Goal: Task Accomplishment & Management: Manage account settings

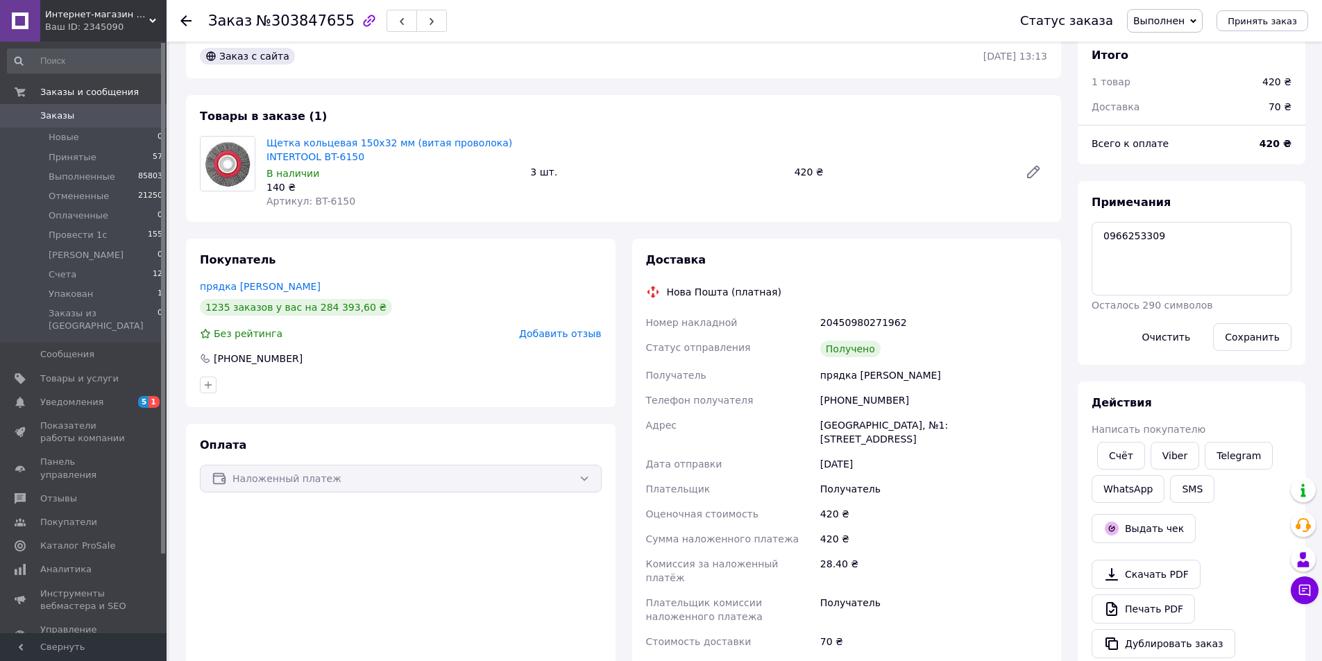
scroll to position [347, 0]
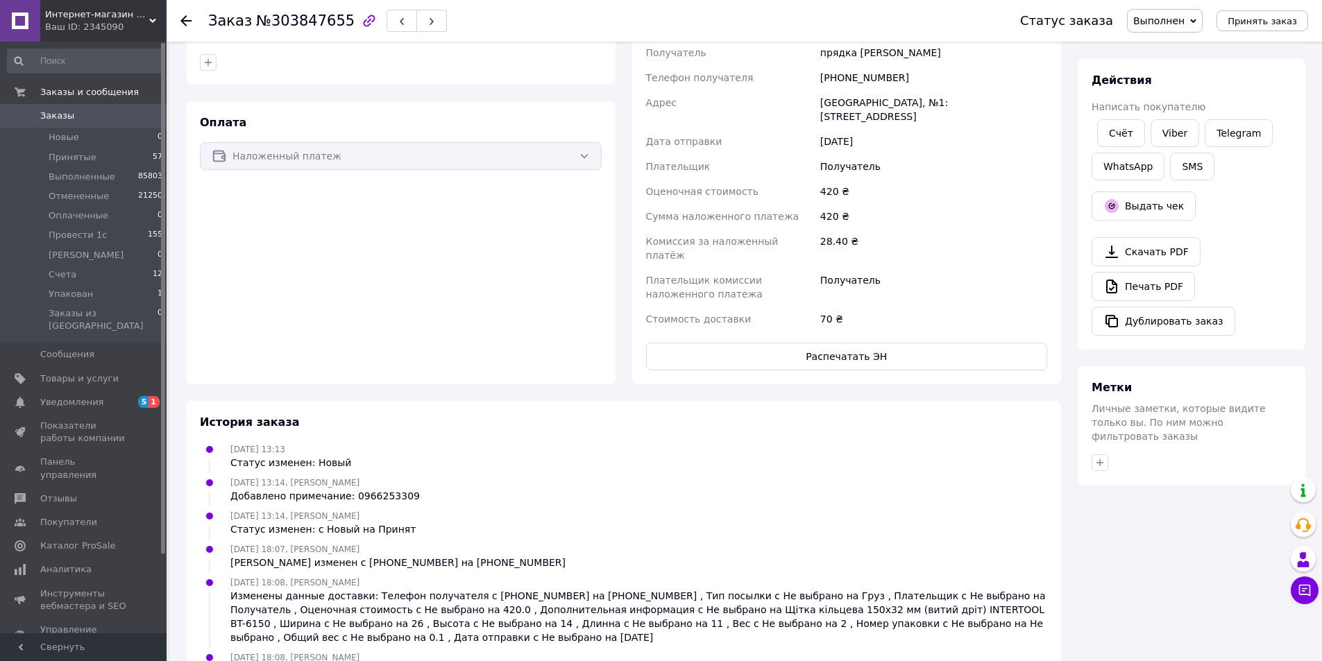
click at [1153, 321] on button "Дублировать заказ" at bounding box center [1164, 321] width 144 height 29
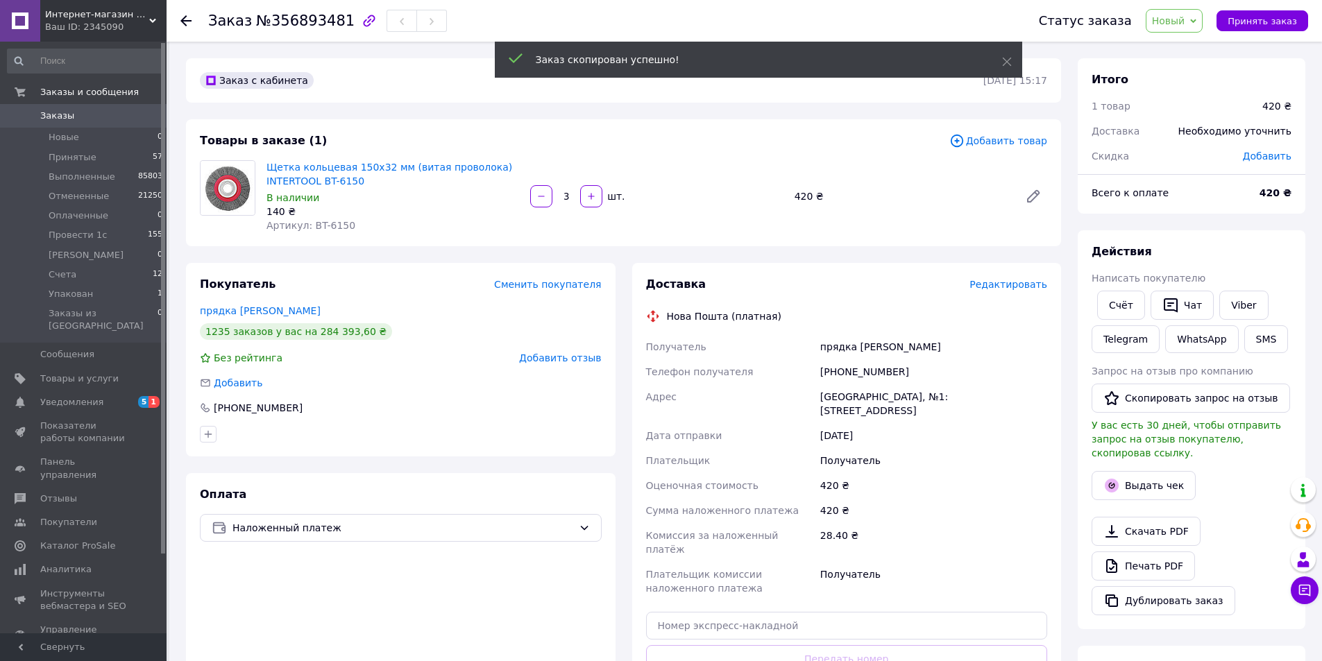
click at [1258, 22] on span "Принять заказ" at bounding box center [1262, 21] width 69 height 10
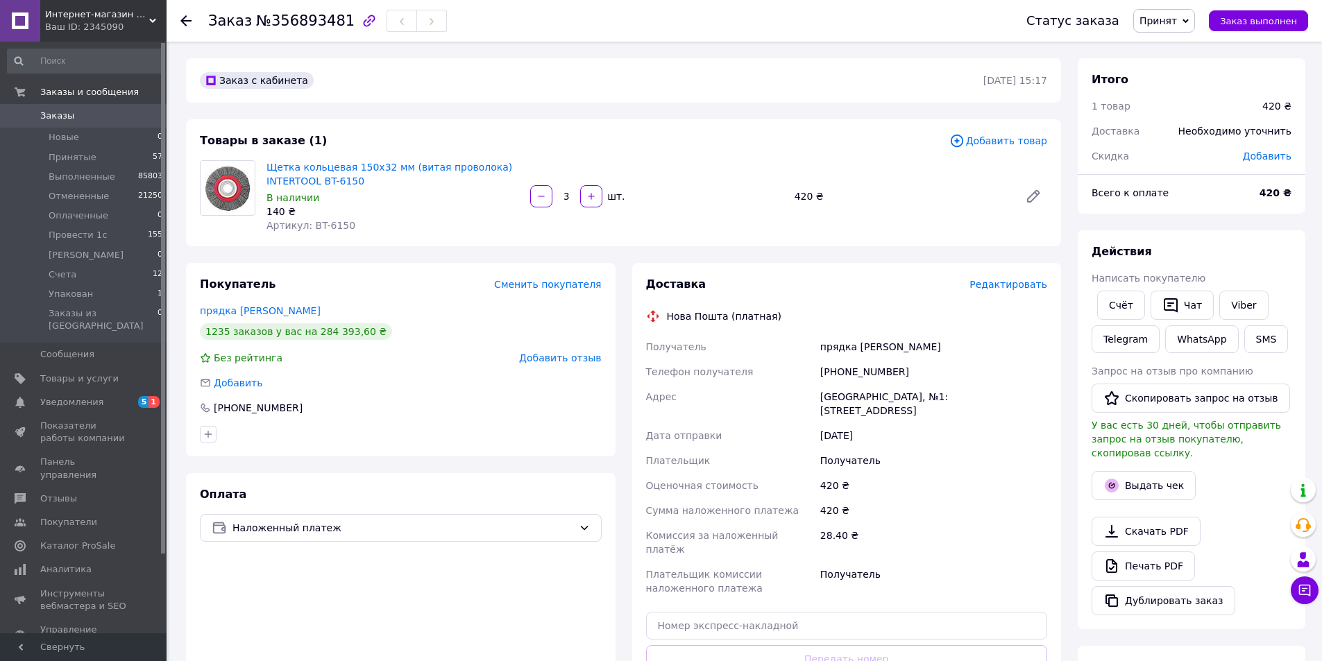
click at [1001, 141] on span "Добавить товар" at bounding box center [998, 140] width 98 height 15
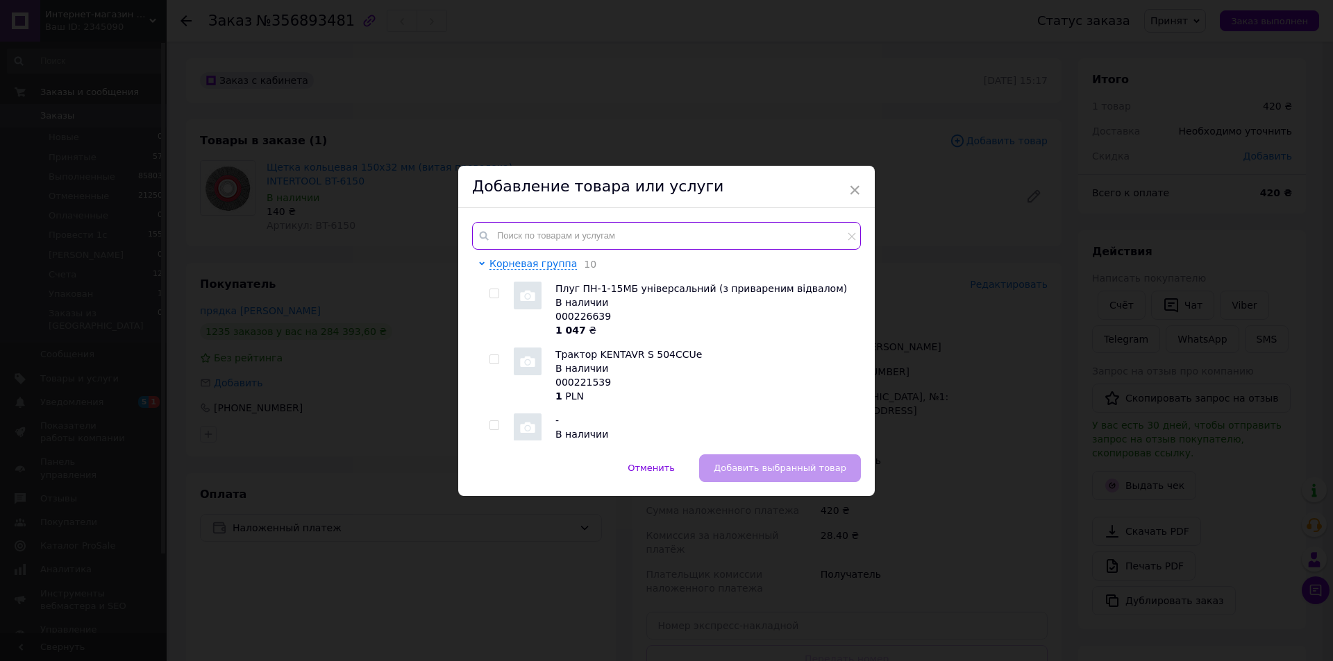
click at [636, 241] on input "text" at bounding box center [666, 236] width 389 height 28
paste input "BT-6200"
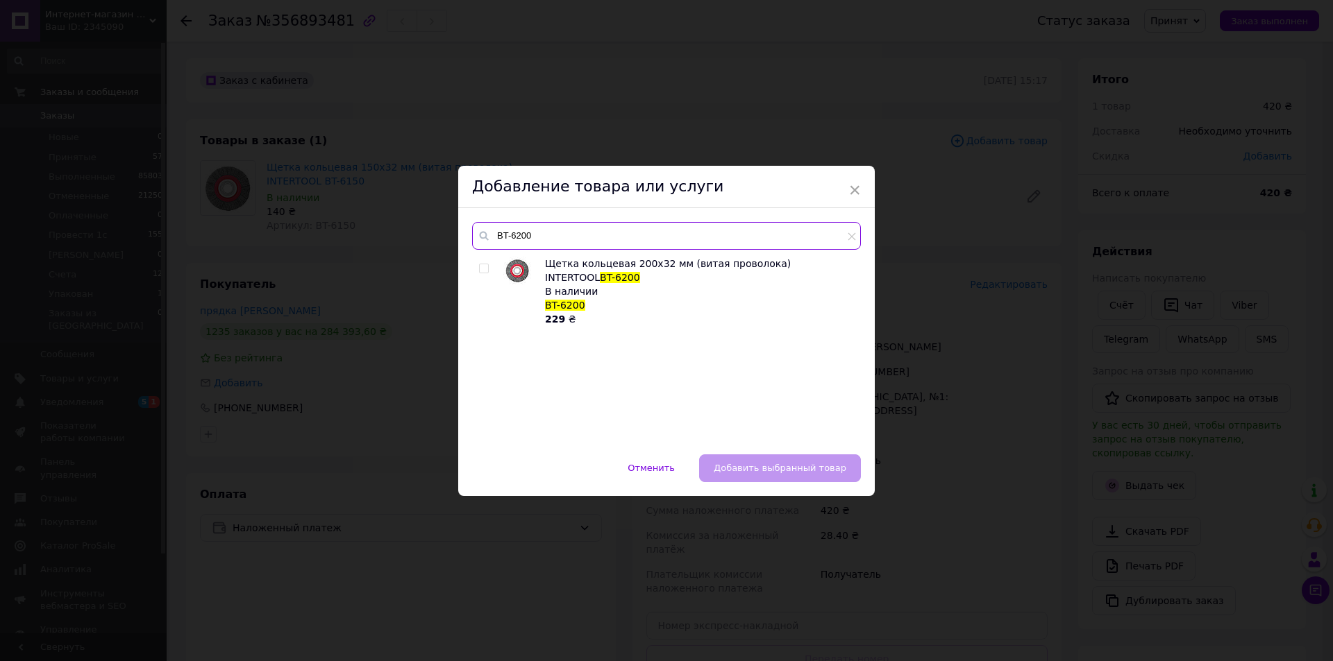
type input "BT-6200"
click at [481, 268] on input "checkbox" at bounding box center [483, 268] width 9 height 9
checkbox input "true"
click at [820, 468] on span "Добавить выбранный товар" at bounding box center [779, 468] width 133 height 10
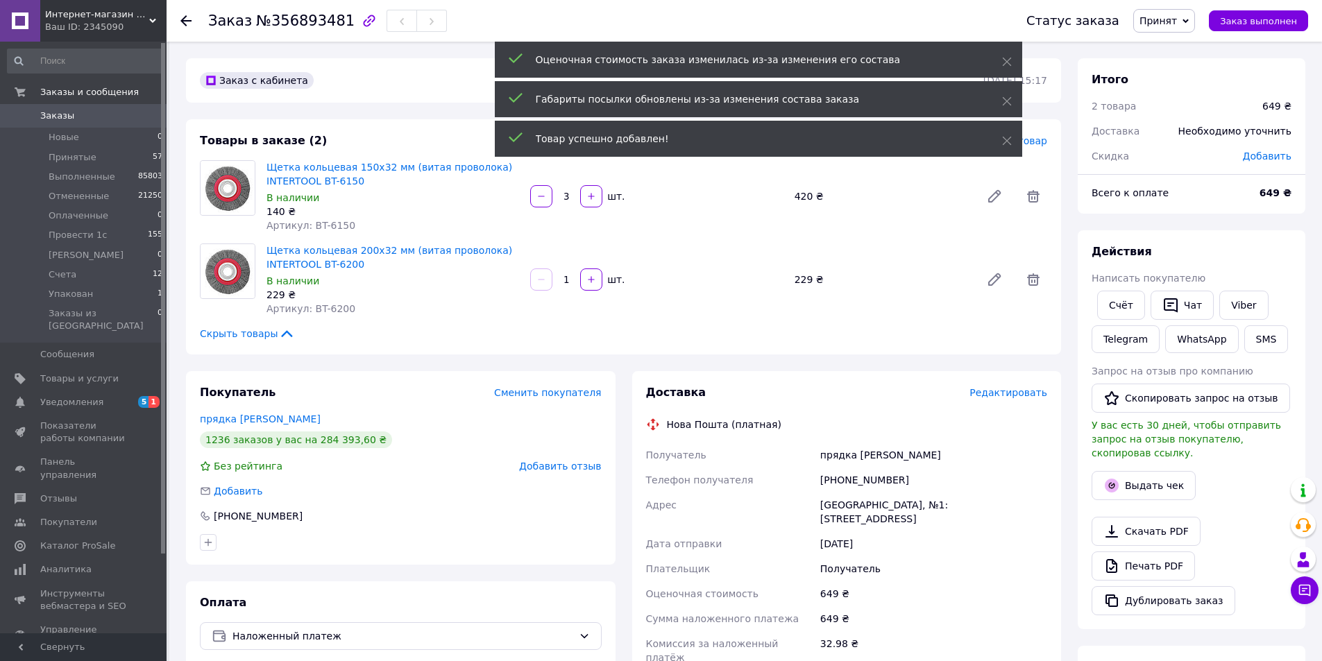
drag, startPoint x: 575, startPoint y: 275, endPoint x: 562, endPoint y: 278, distance: 12.8
click at [562, 278] on input "1" at bounding box center [566, 280] width 22 height 10
type input "5"
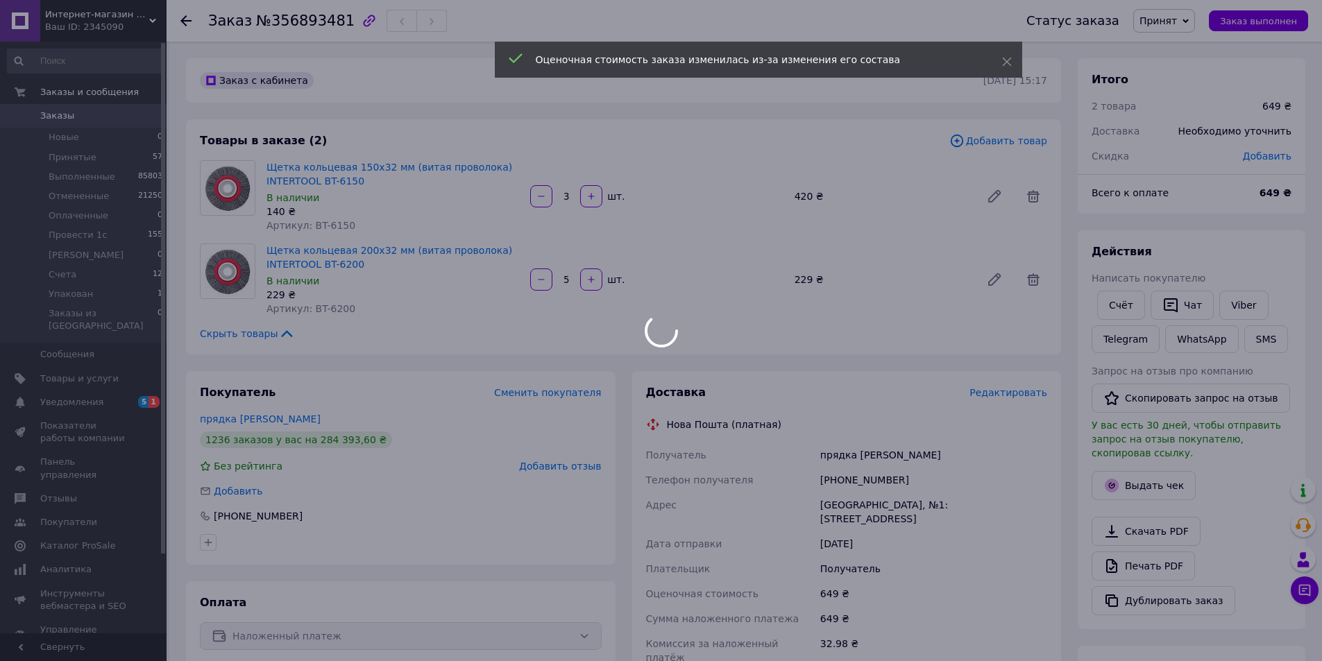
type input "5"
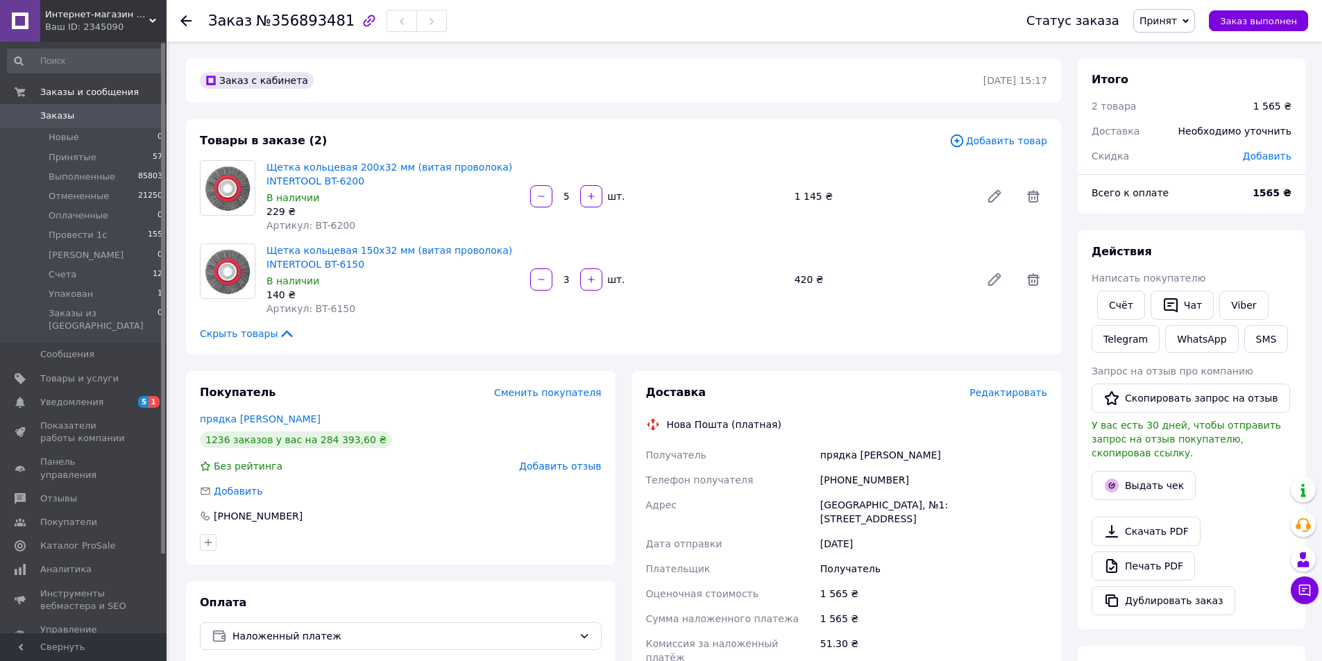
click at [565, 279] on input "3" at bounding box center [566, 280] width 22 height 10
click at [1003, 140] on span "Добавить товар" at bounding box center [998, 140] width 98 height 15
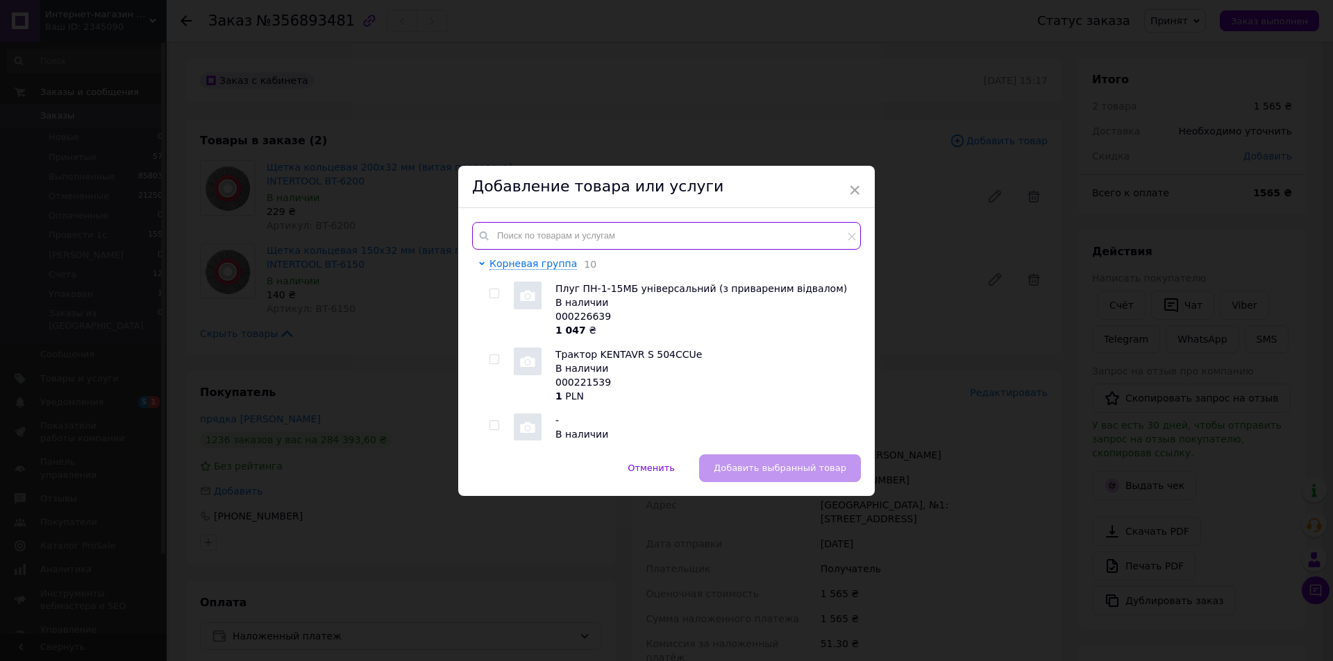
click at [675, 232] on input "text" at bounding box center [666, 236] width 389 height 28
paste input "BT-7150"
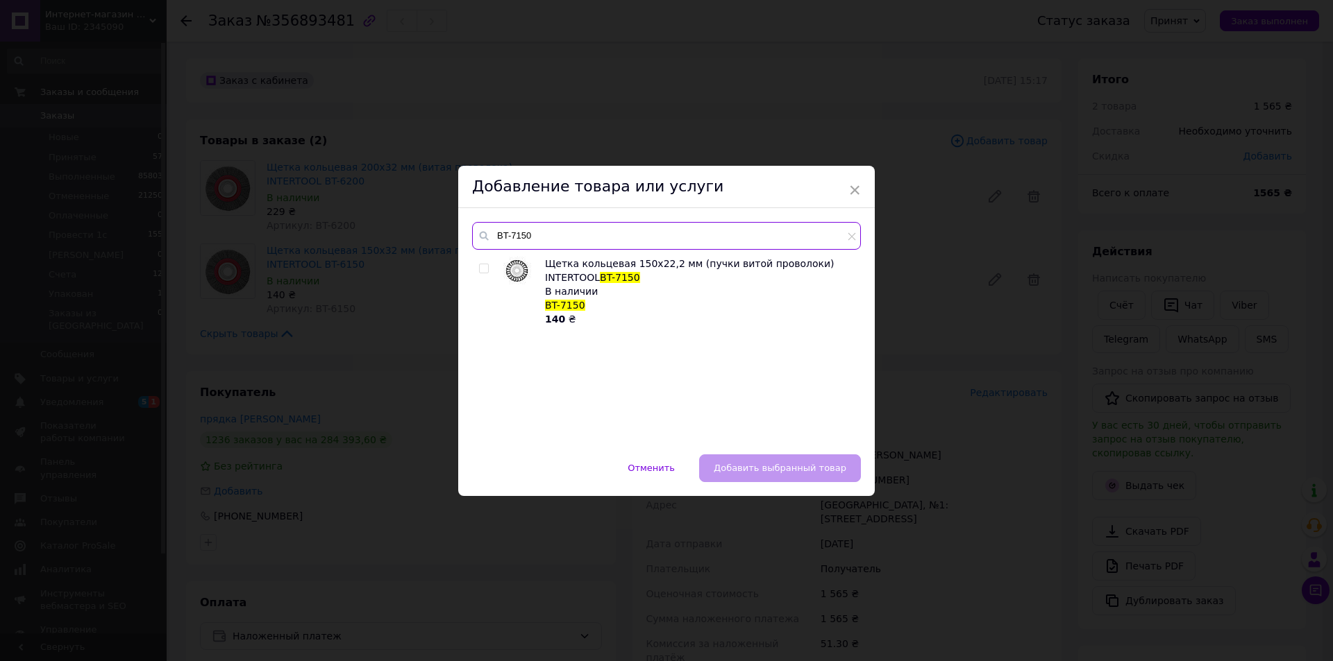
type input "BT-7150"
click at [479, 266] on input "checkbox" at bounding box center [483, 268] width 9 height 9
checkbox input "true"
drag, startPoint x: 825, startPoint y: 467, endPoint x: 820, endPoint y: 461, distance: 7.9
click at [825, 468] on span "Добавить выбранный товар" at bounding box center [779, 468] width 133 height 10
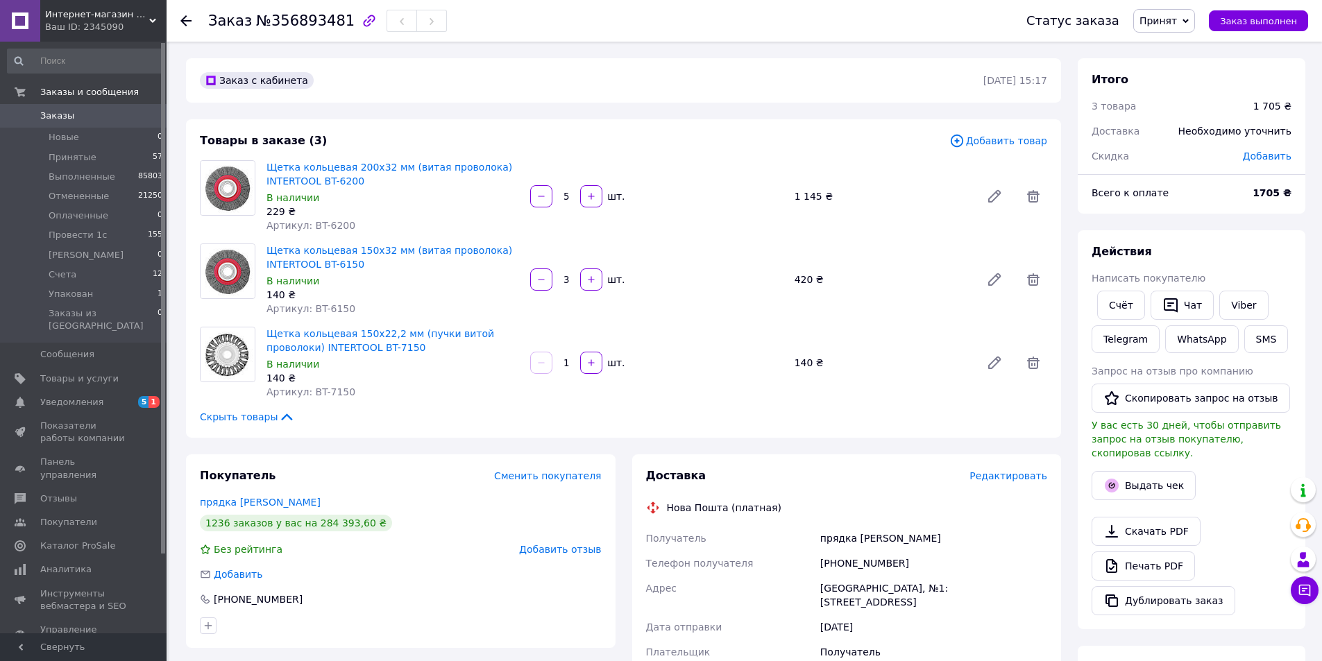
drag, startPoint x: 566, startPoint y: 358, endPoint x: 573, endPoint y: 366, distance: 10.3
click at [573, 366] on input "1" at bounding box center [566, 363] width 22 height 10
type input "3"
click at [1029, 358] on icon at bounding box center [1033, 363] width 12 height 12
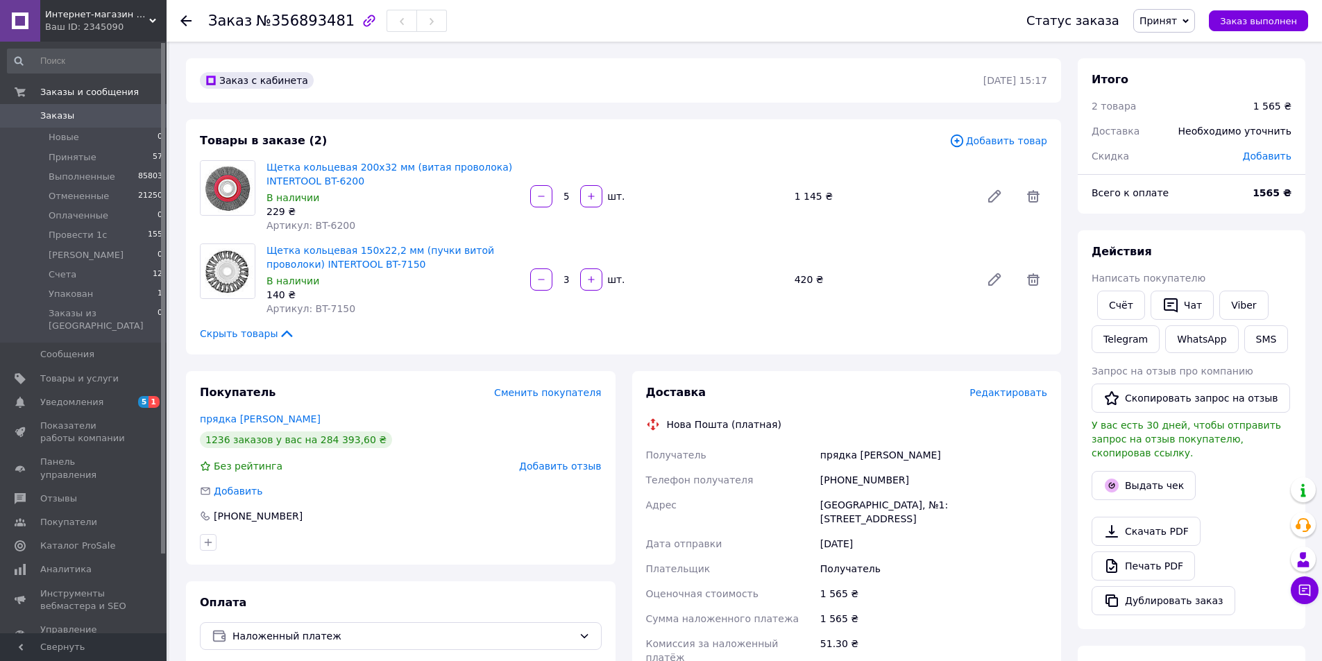
click at [83, 133] on li "Новые 0" at bounding box center [85, 137] width 171 height 19
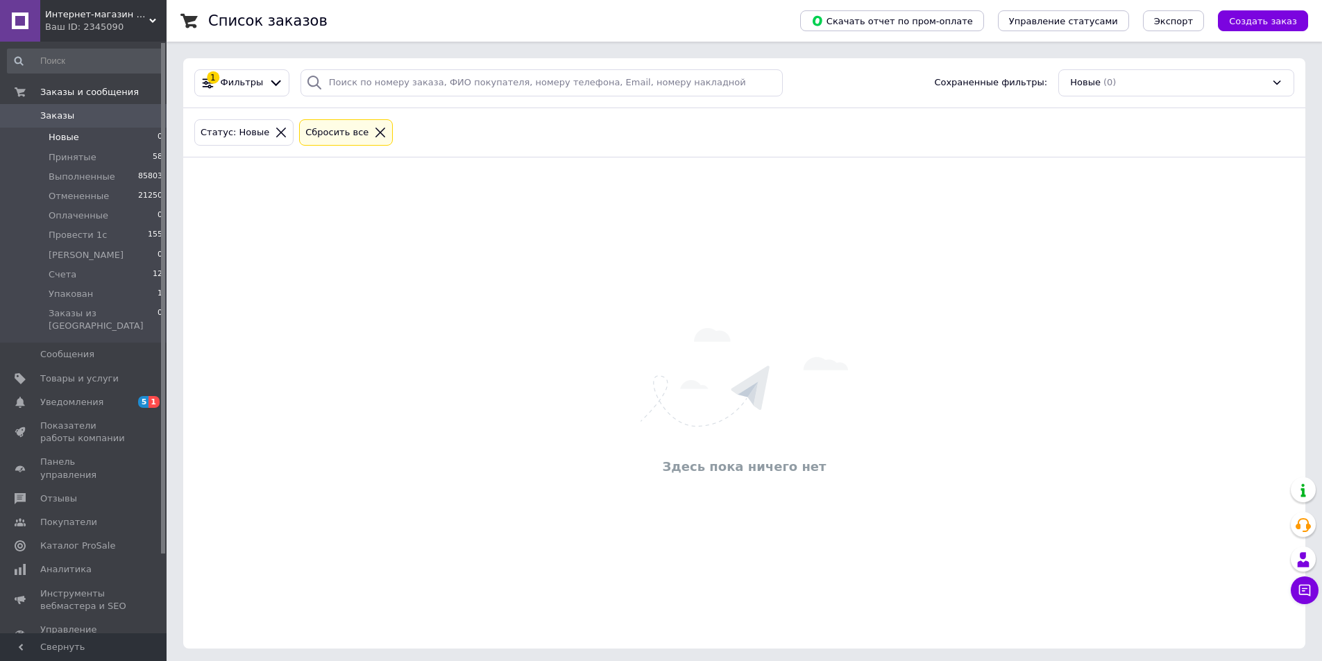
click at [99, 136] on li "Новые 0" at bounding box center [85, 137] width 171 height 19
click at [84, 155] on span "Принятые" at bounding box center [73, 157] width 48 height 12
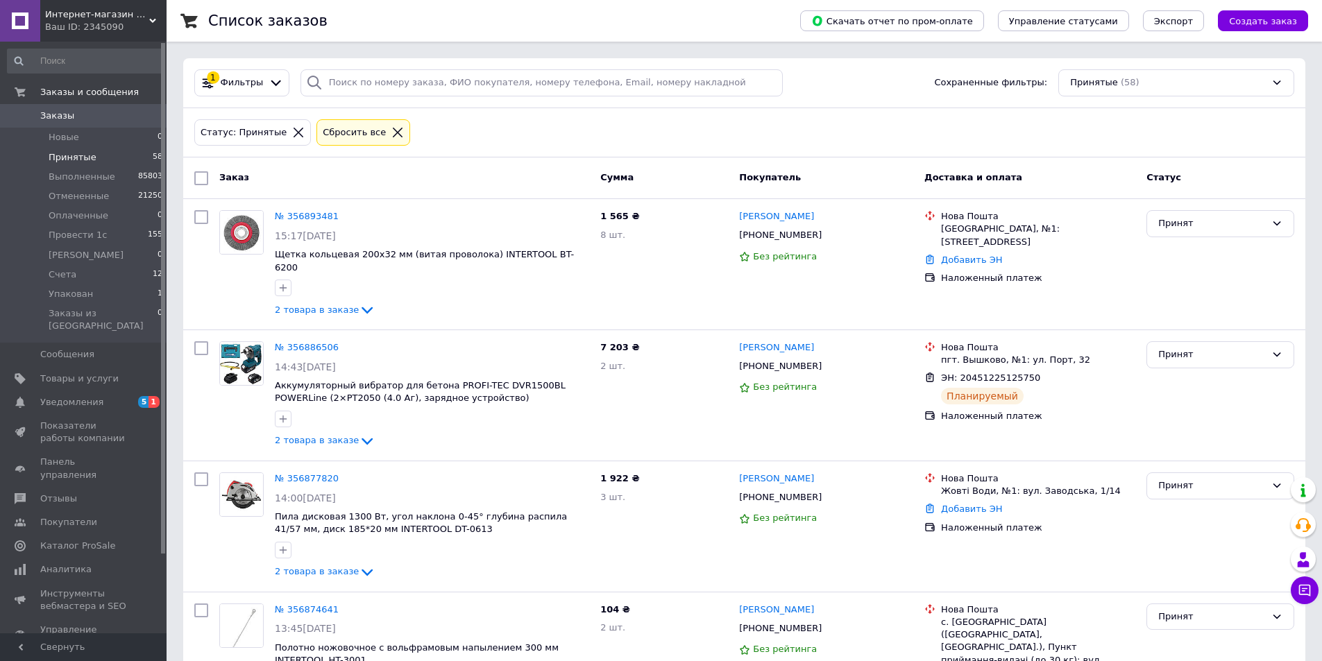
click at [116, 217] on li "Оплаченные 0" at bounding box center [85, 215] width 171 height 19
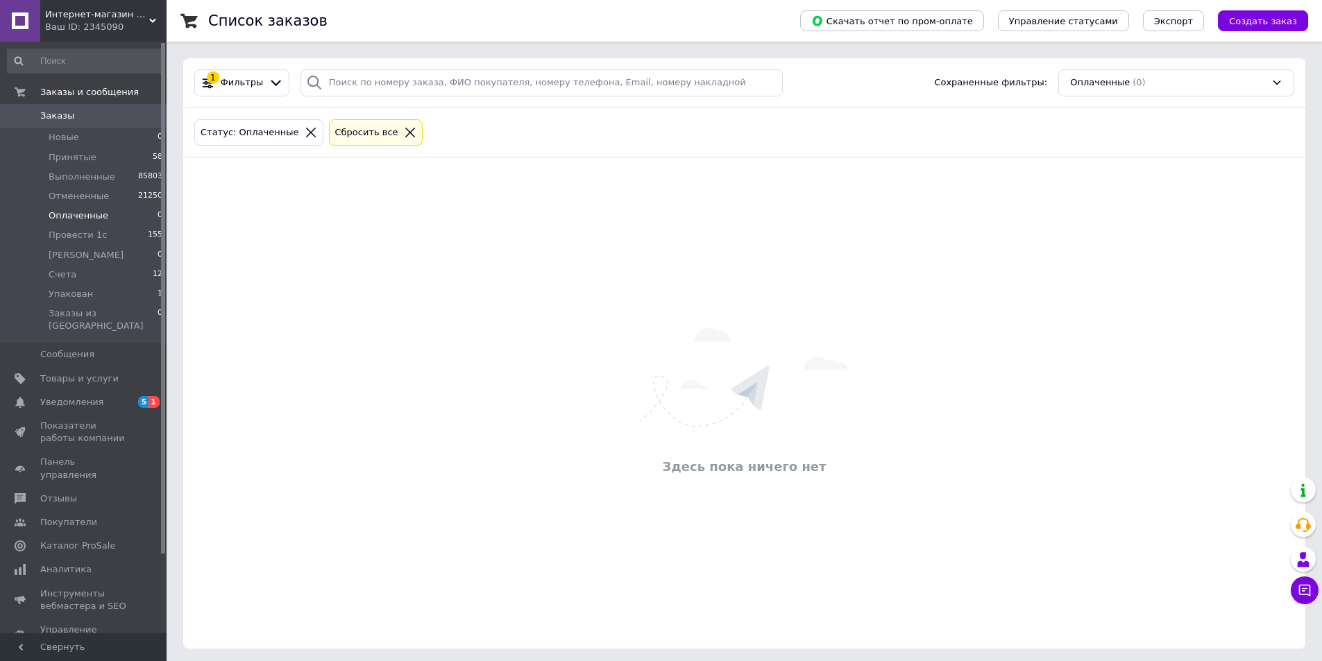
click at [110, 136] on li "Новые 0" at bounding box center [85, 137] width 171 height 19
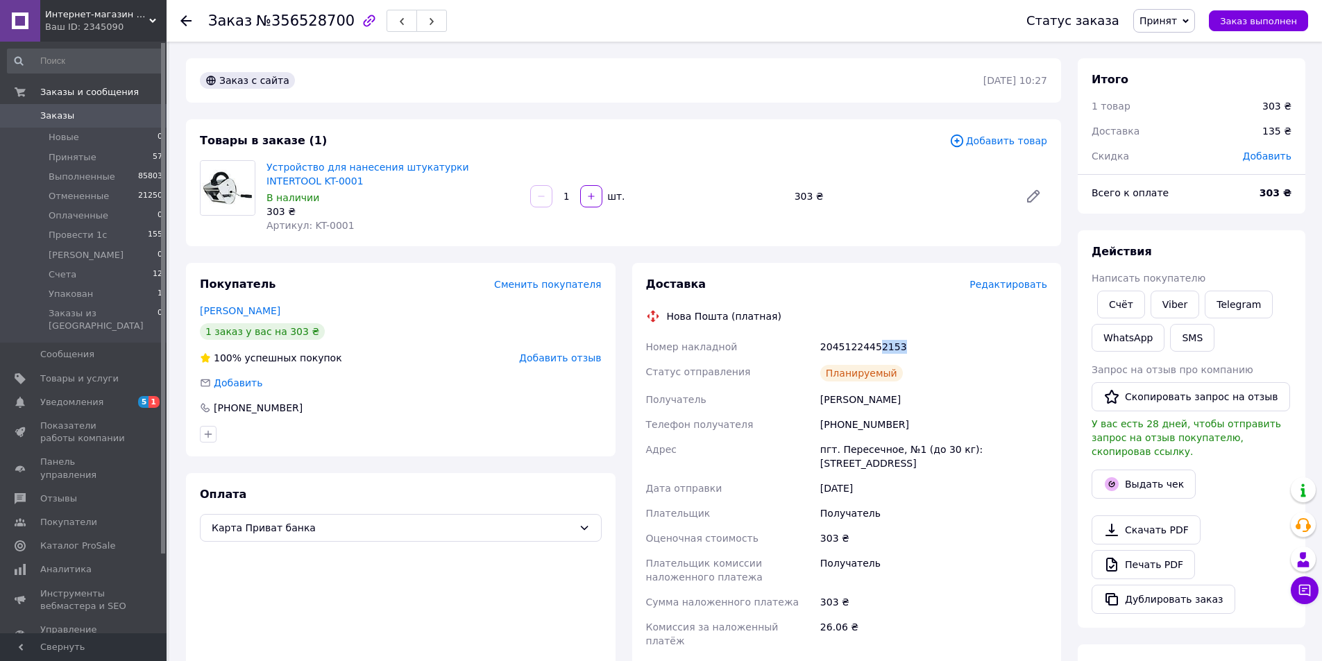
drag, startPoint x: 894, startPoint y: 346, endPoint x: 873, endPoint y: 350, distance: 21.2
click at [873, 350] on div "20451224452153" at bounding box center [934, 347] width 233 height 25
